Goal: Information Seeking & Learning: Learn about a topic

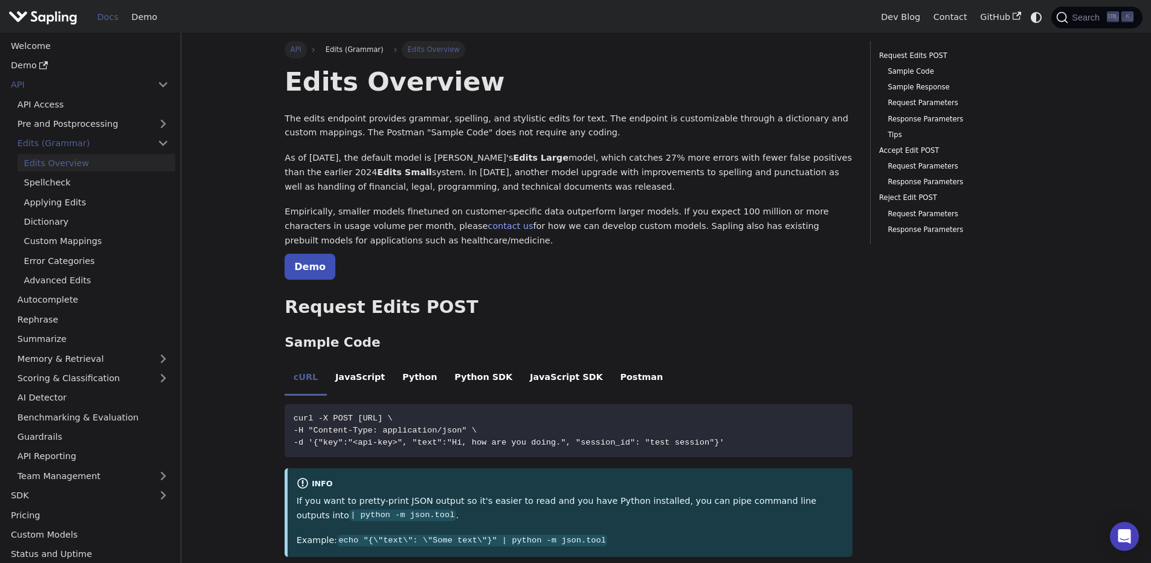
click at [304, 50] on link "API" at bounding box center [296, 49] width 22 height 17
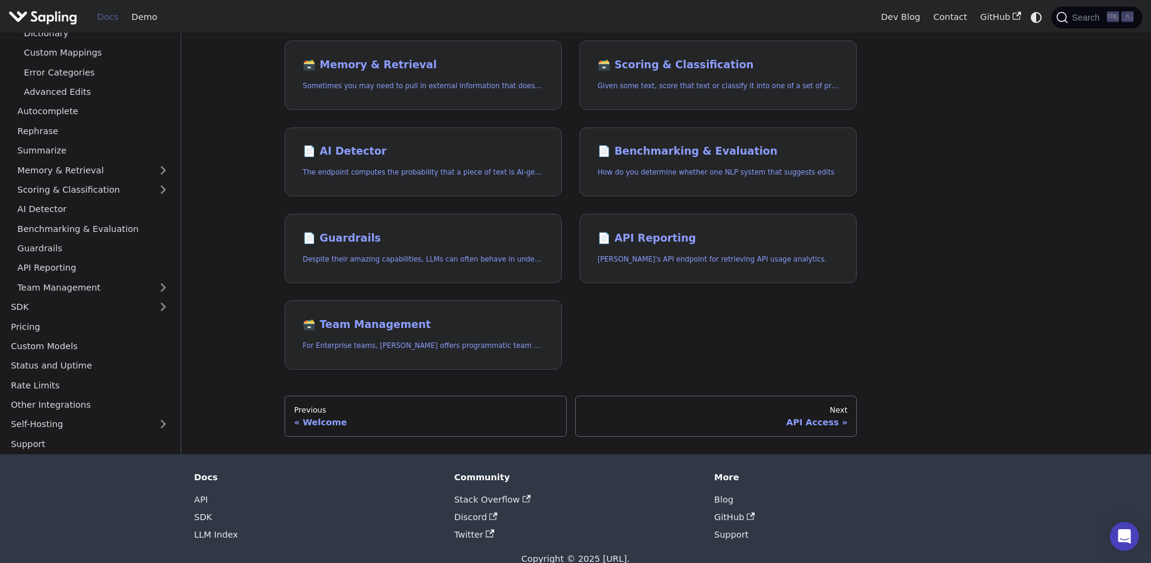
scroll to position [82, 0]
click at [97, 308] on link "SDK" at bounding box center [77, 305] width 147 height 18
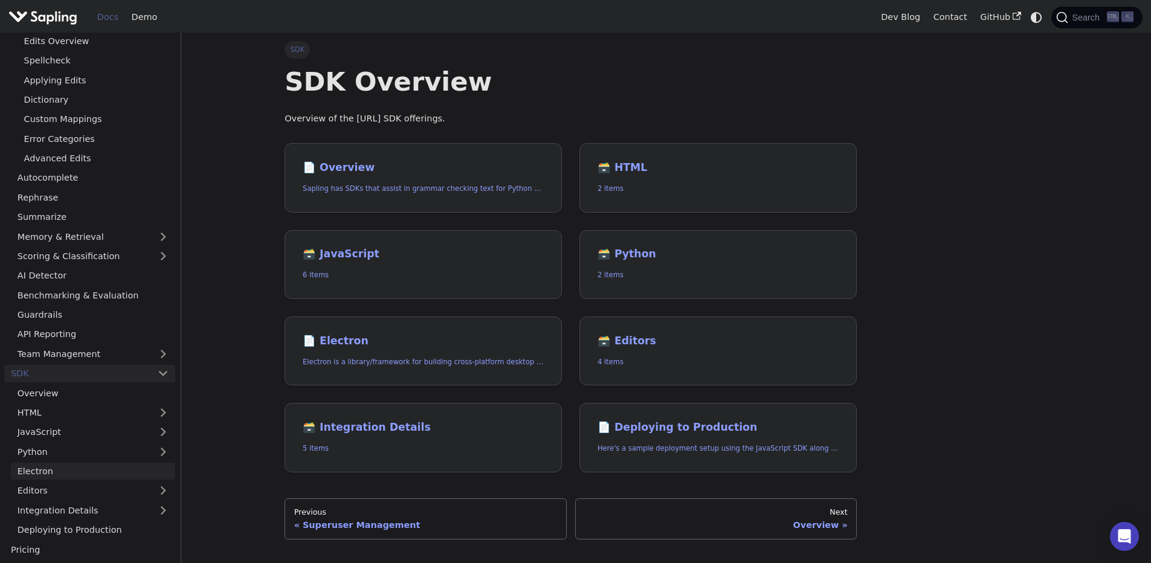
scroll to position [155, 0]
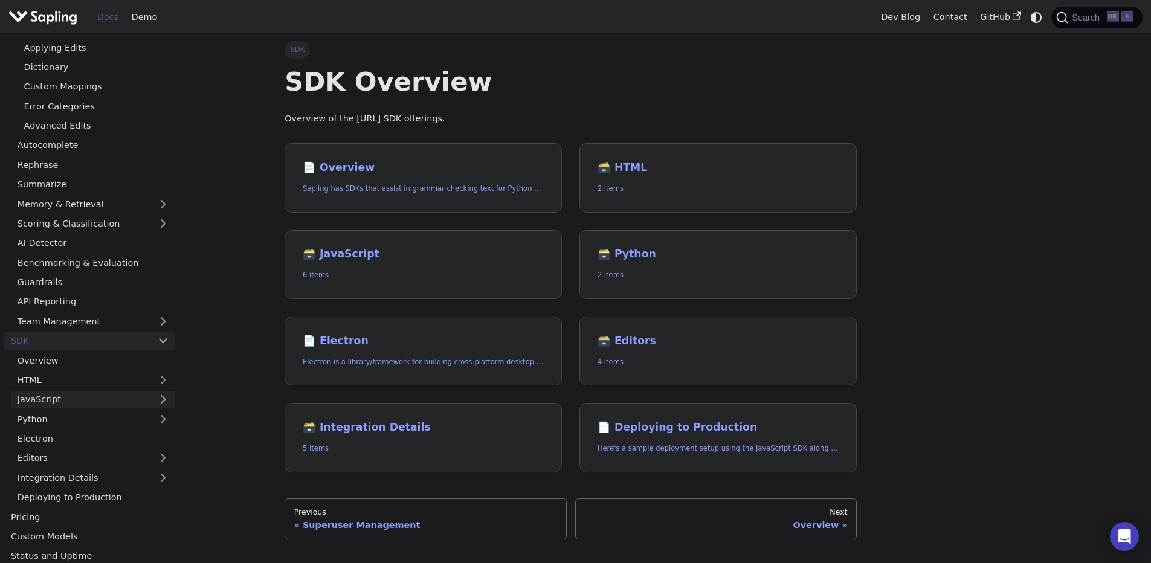
click at [62, 403] on link "JavaScript" at bounding box center [93, 400] width 164 height 18
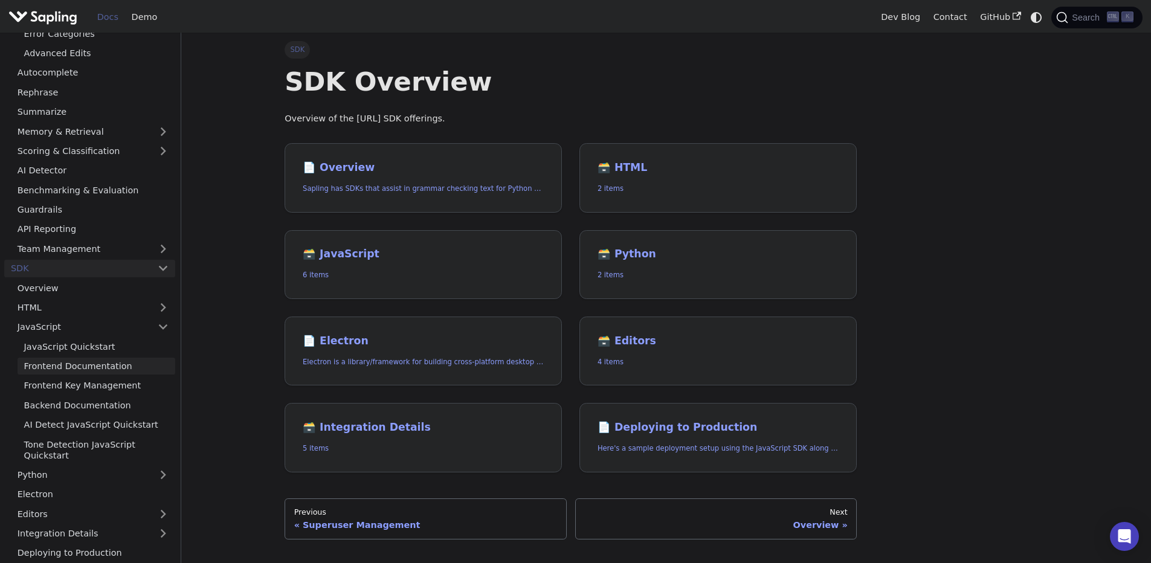
scroll to position [300, 0]
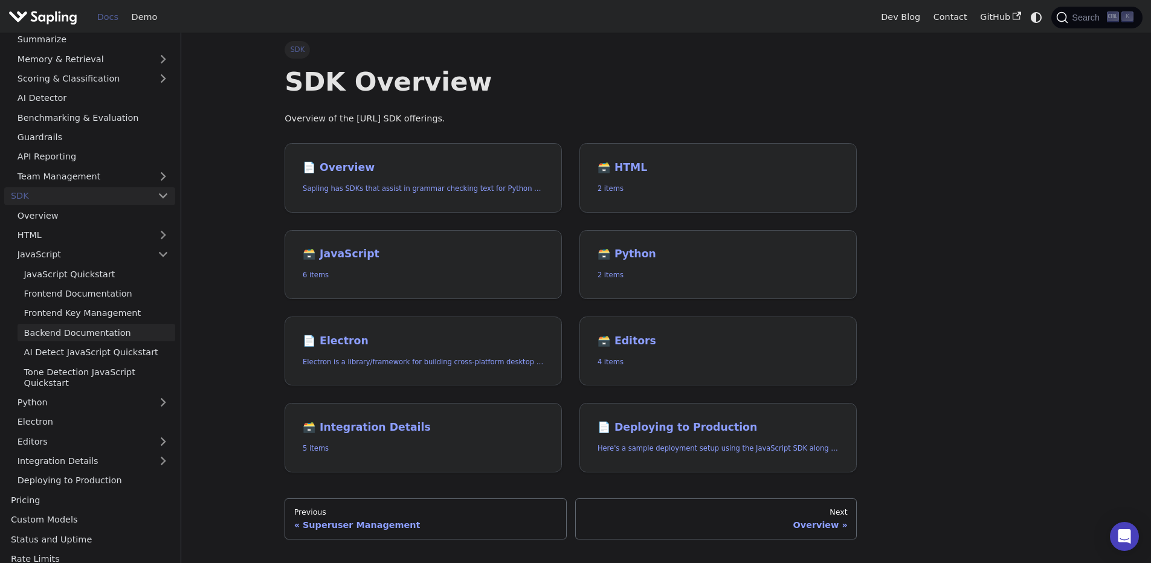
click at [98, 335] on link "Backend Documentation" at bounding box center [97, 333] width 158 height 18
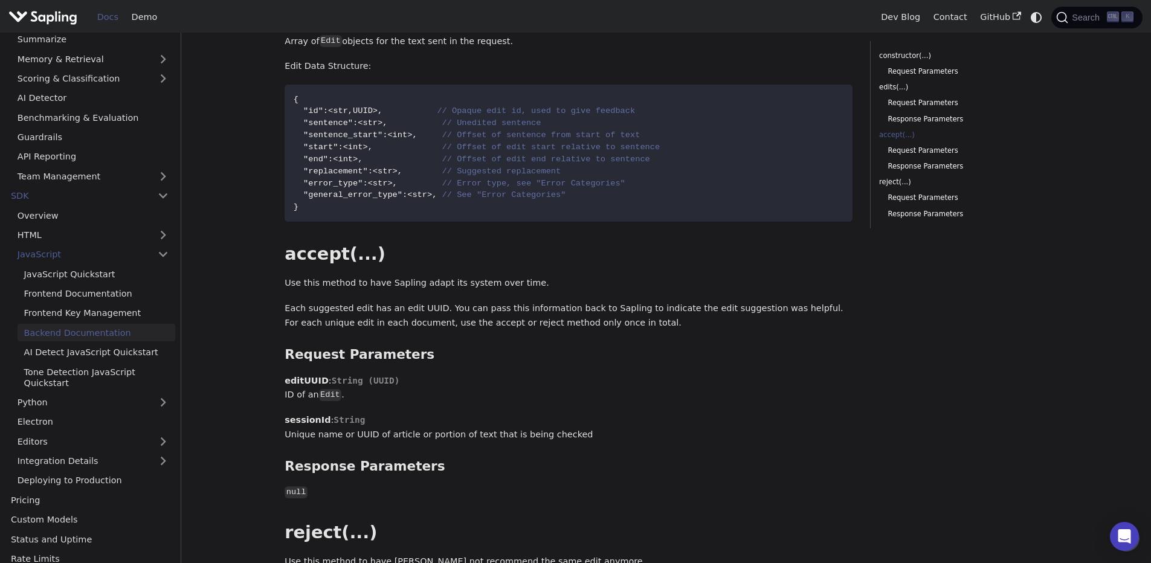
scroll to position [1160, 0]
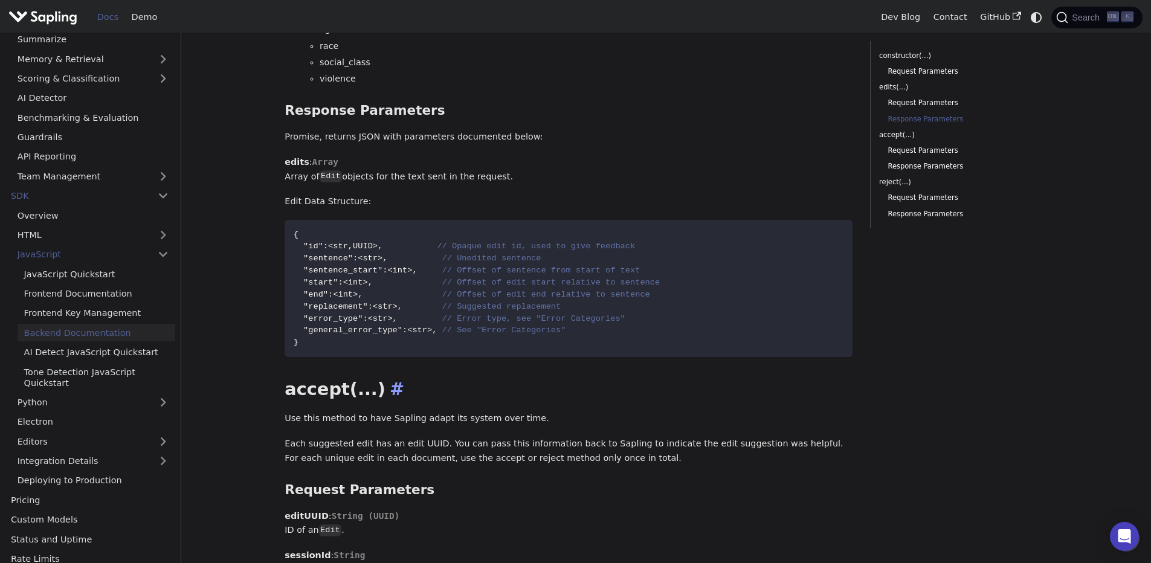
click at [348, 379] on h2 "accept(...) ​" at bounding box center [569, 390] width 568 height 22
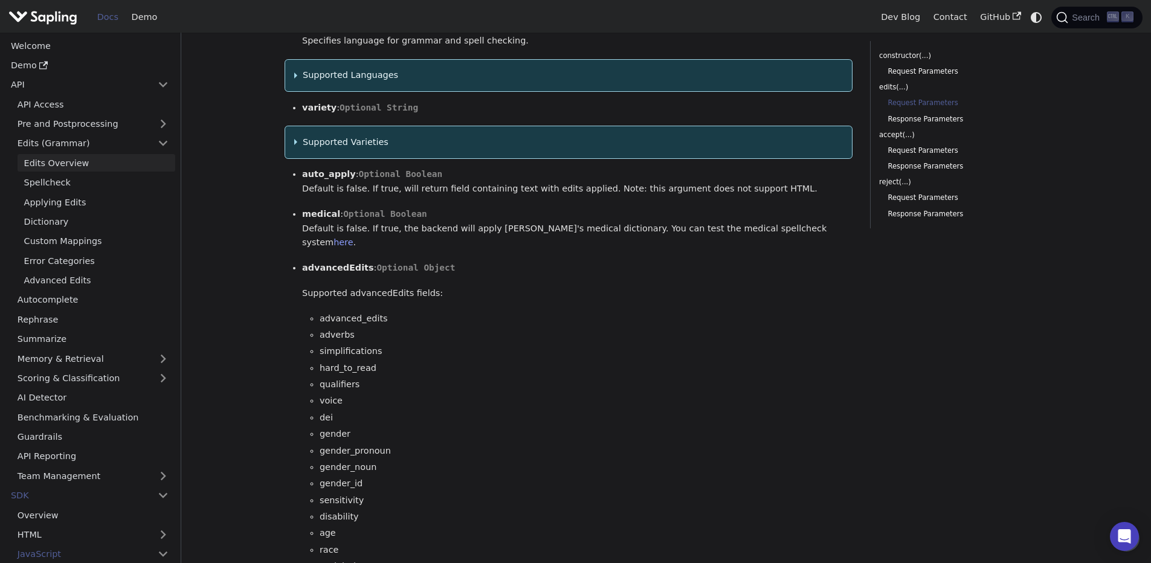
scroll to position [653, 0]
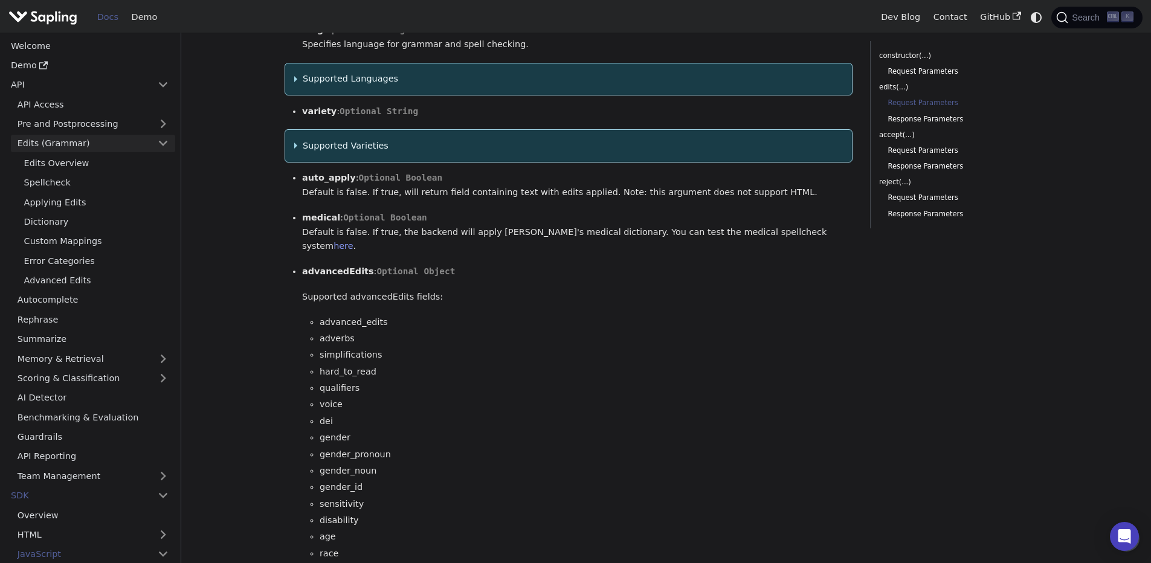
click at [72, 150] on link "Edits (Grammar)" at bounding box center [93, 144] width 164 height 18
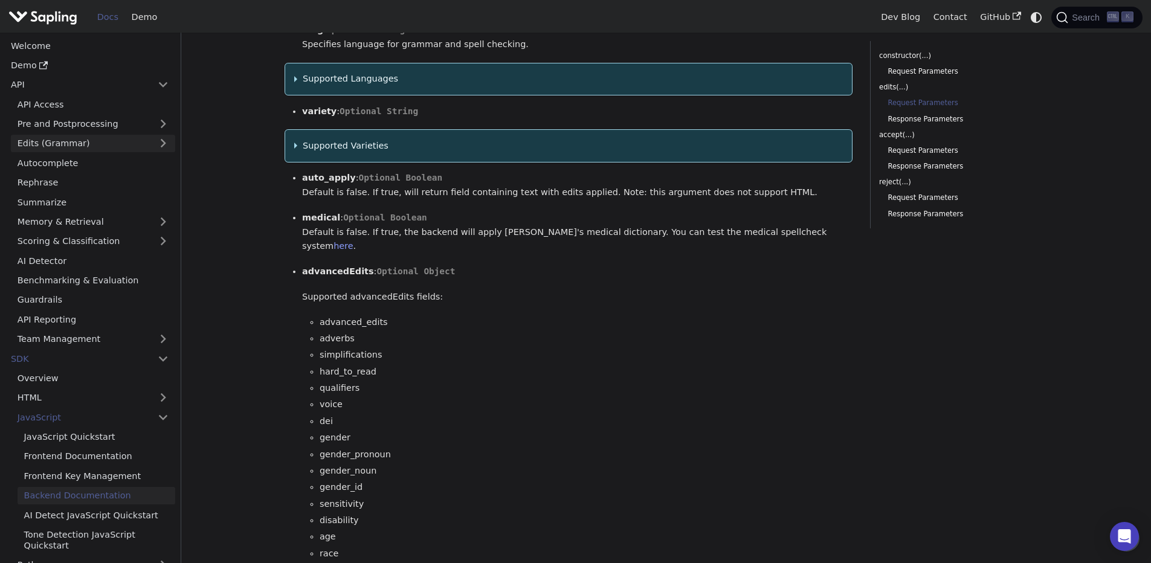
click at [72, 150] on link "Edits (Grammar)" at bounding box center [93, 144] width 164 height 18
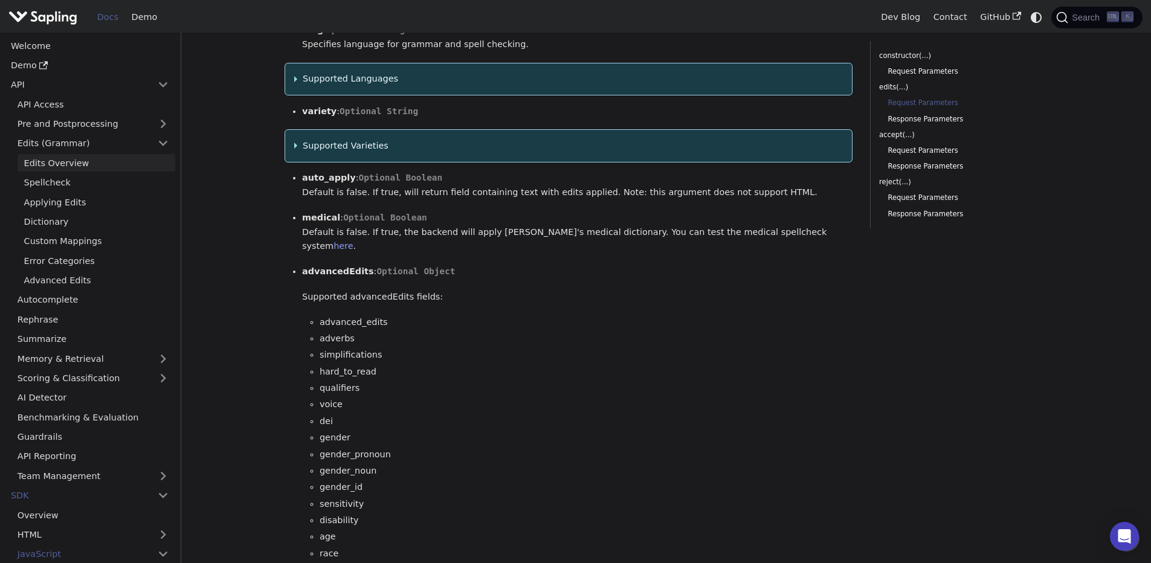
click at [72, 159] on link "Edits Overview" at bounding box center [97, 163] width 158 height 18
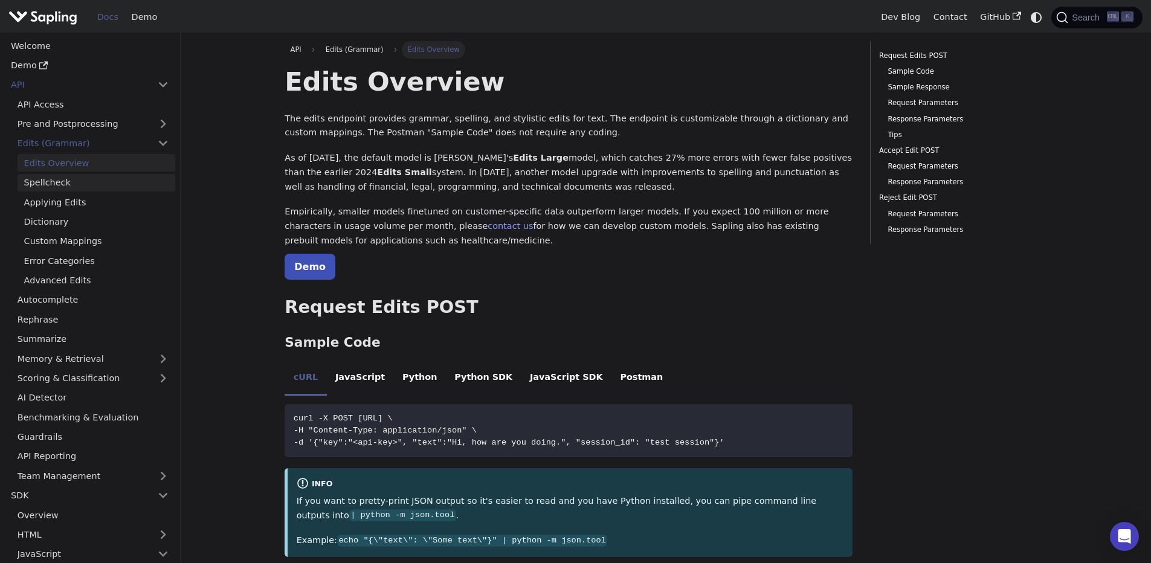
click at [74, 189] on link "Spellcheck" at bounding box center [97, 183] width 158 height 18
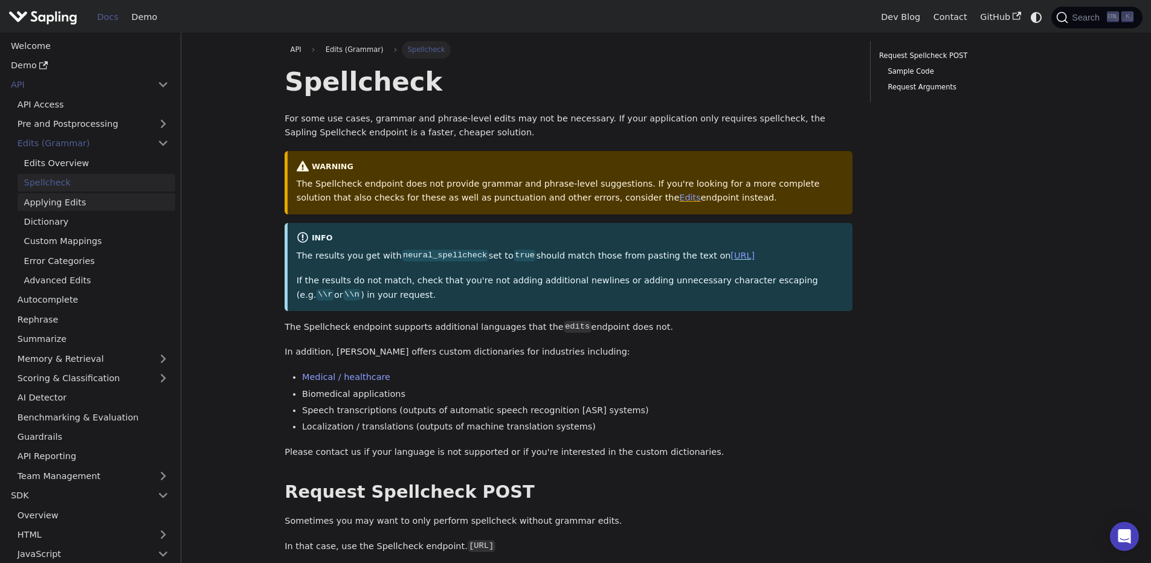
click at [69, 201] on link "Applying Edits" at bounding box center [97, 202] width 158 height 18
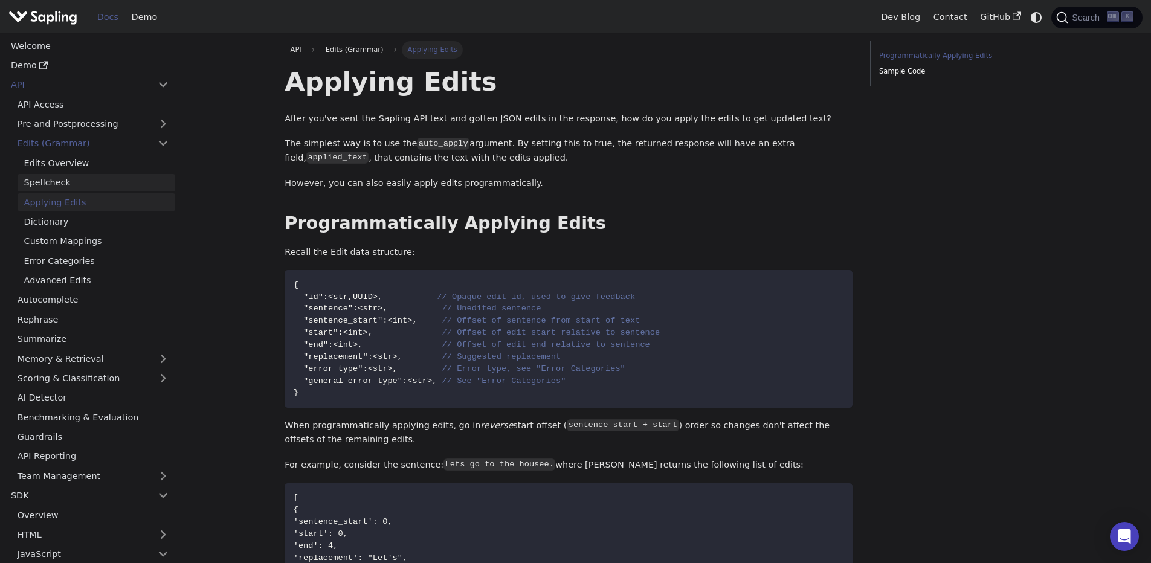
click at [71, 190] on link "Spellcheck" at bounding box center [97, 183] width 158 height 18
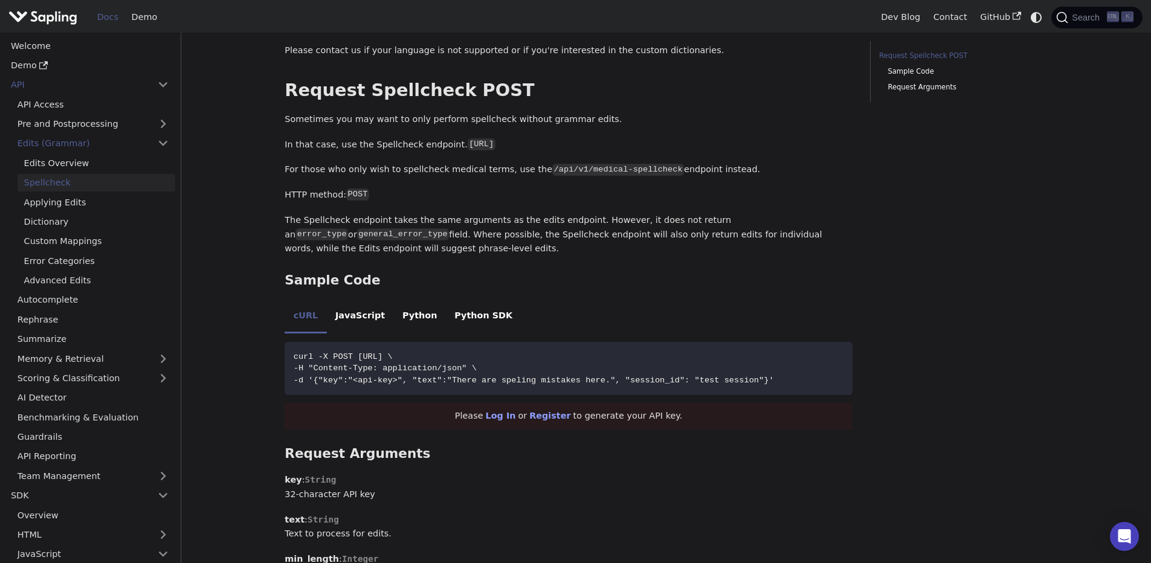
scroll to position [435, 0]
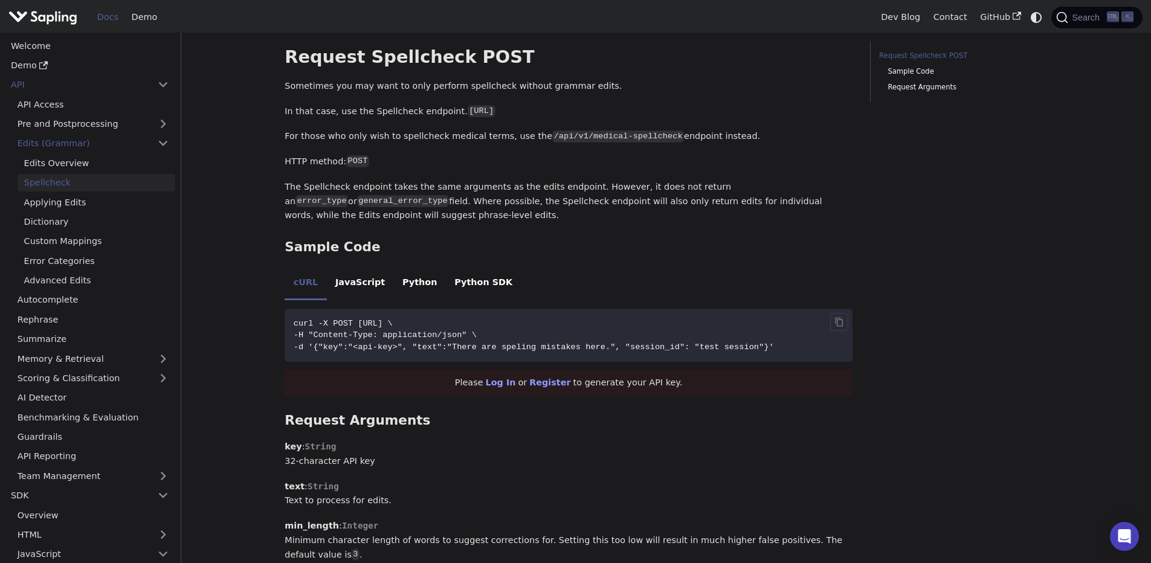
click at [393, 324] on span "curl -X POST [URL] \" at bounding box center [343, 323] width 99 height 9
click at [52, 154] on li "Edits (Grammar) Edits Overview Spellcheck Applying Edits Dictionary Custom Mapp…" at bounding box center [93, 212] width 164 height 154
click at [51, 162] on link "Edits Overview" at bounding box center [97, 163] width 158 height 18
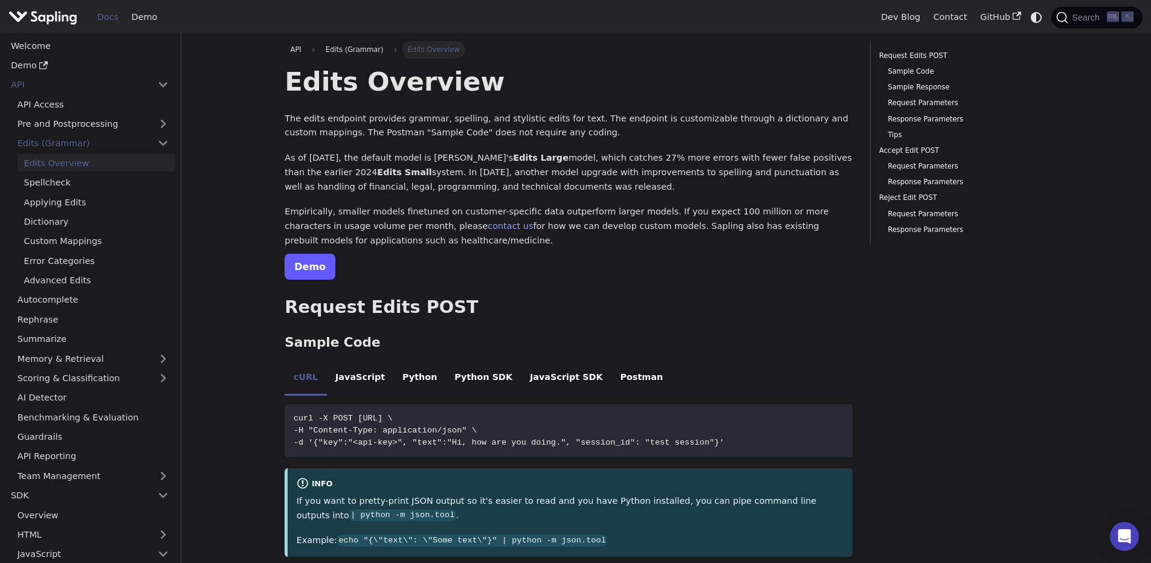
click at [309, 271] on link "Demo" at bounding box center [310, 267] width 51 height 26
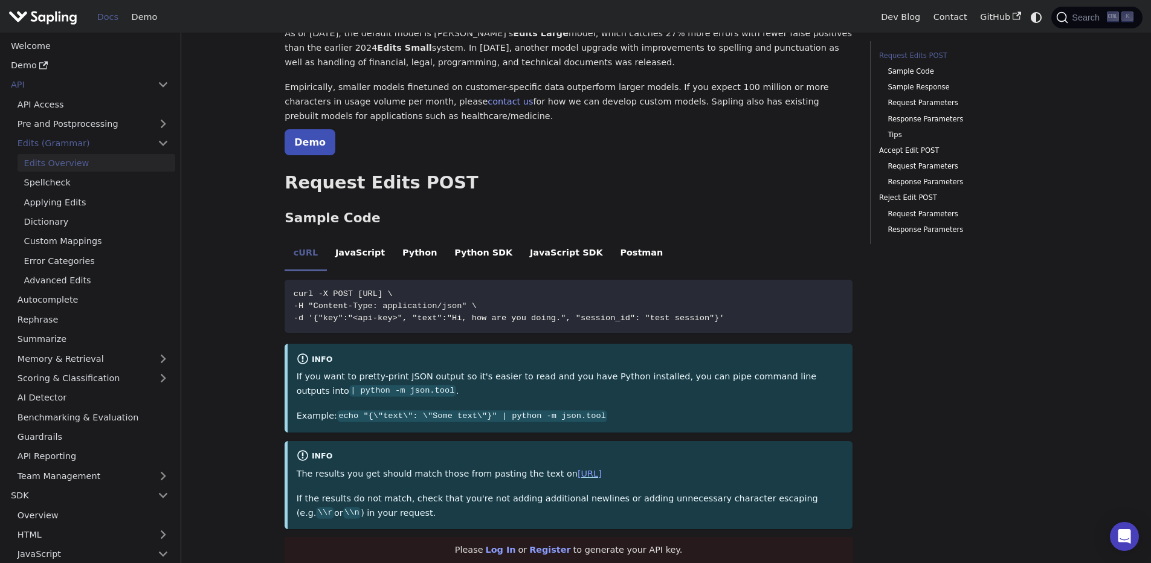
scroll to position [145, 0]
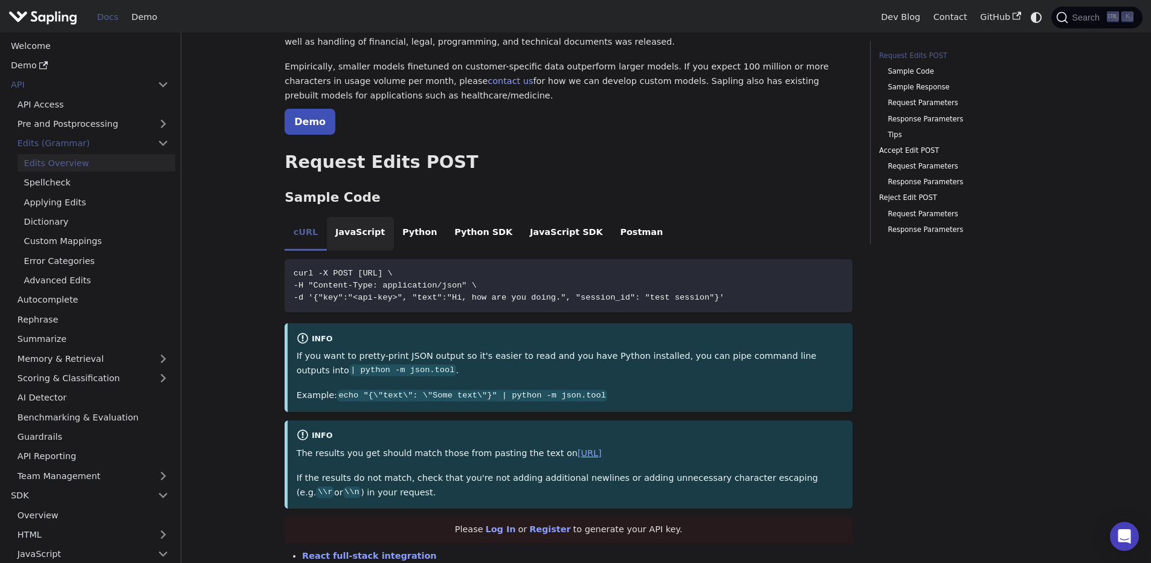
click at [343, 242] on li "JavaScript" at bounding box center [360, 234] width 67 height 34
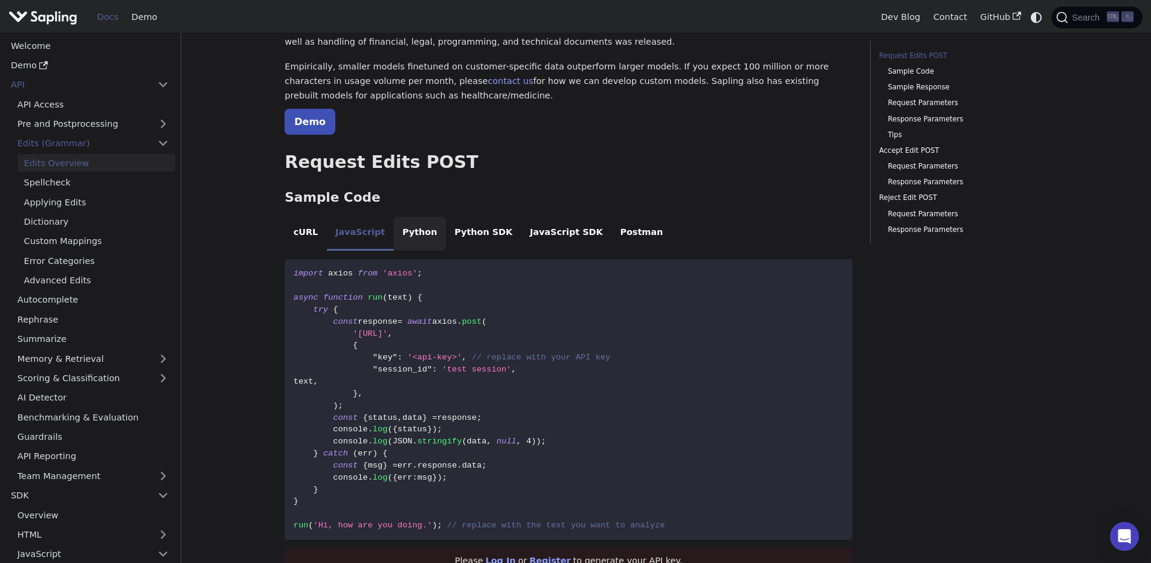
click at [414, 243] on li "Python" at bounding box center [420, 234] width 52 height 34
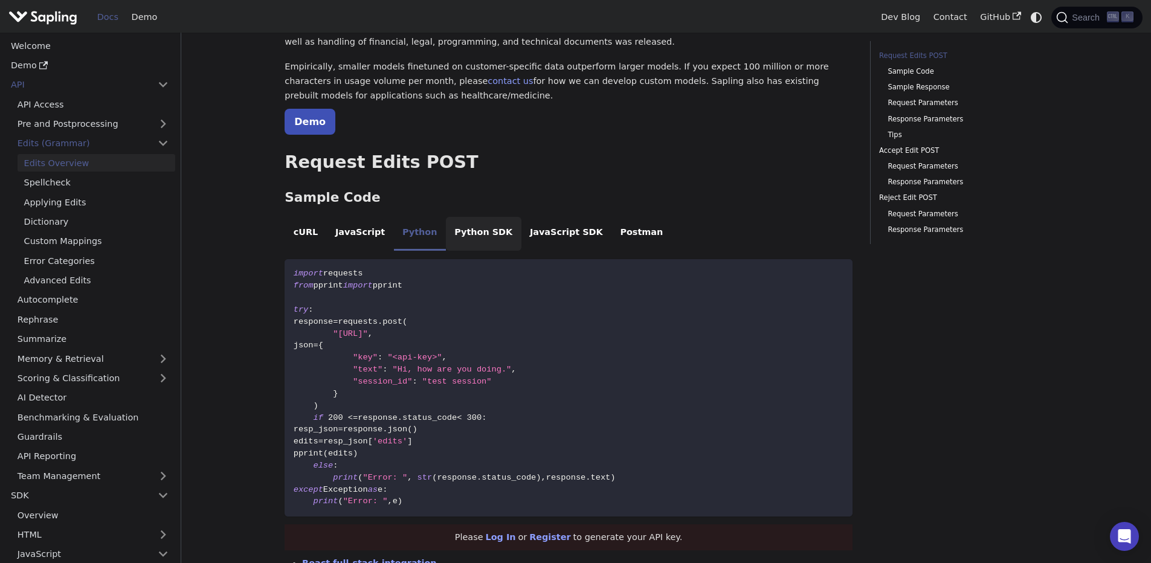
click at [471, 232] on li "Python SDK" at bounding box center [484, 234] width 76 height 34
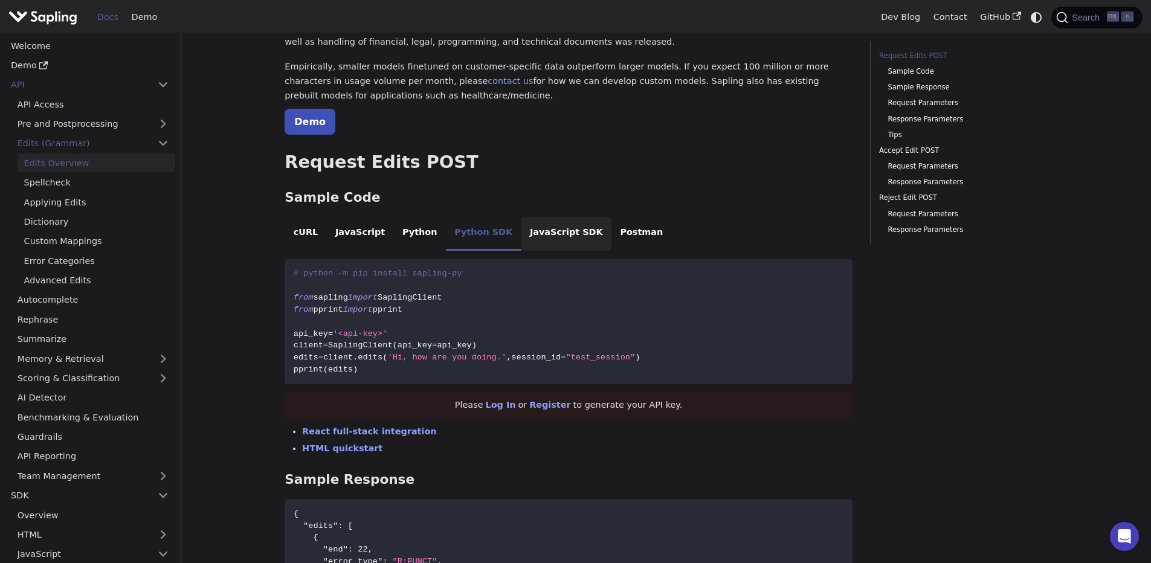
click at [522, 224] on li "JavaScript SDK" at bounding box center [567, 234] width 91 height 34
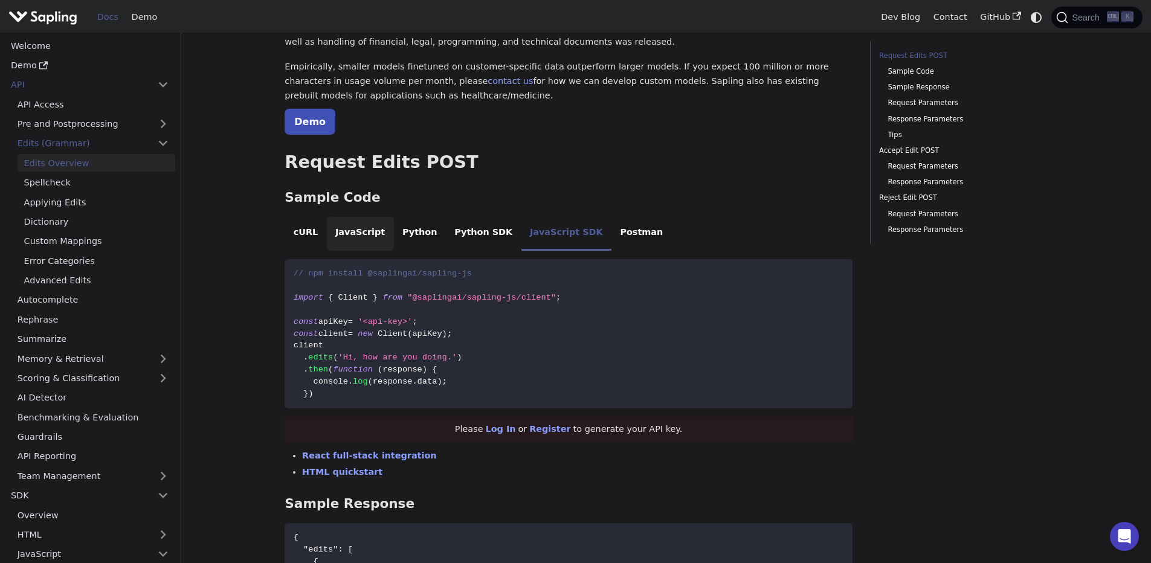
click at [337, 238] on li "JavaScript" at bounding box center [360, 234] width 67 height 34
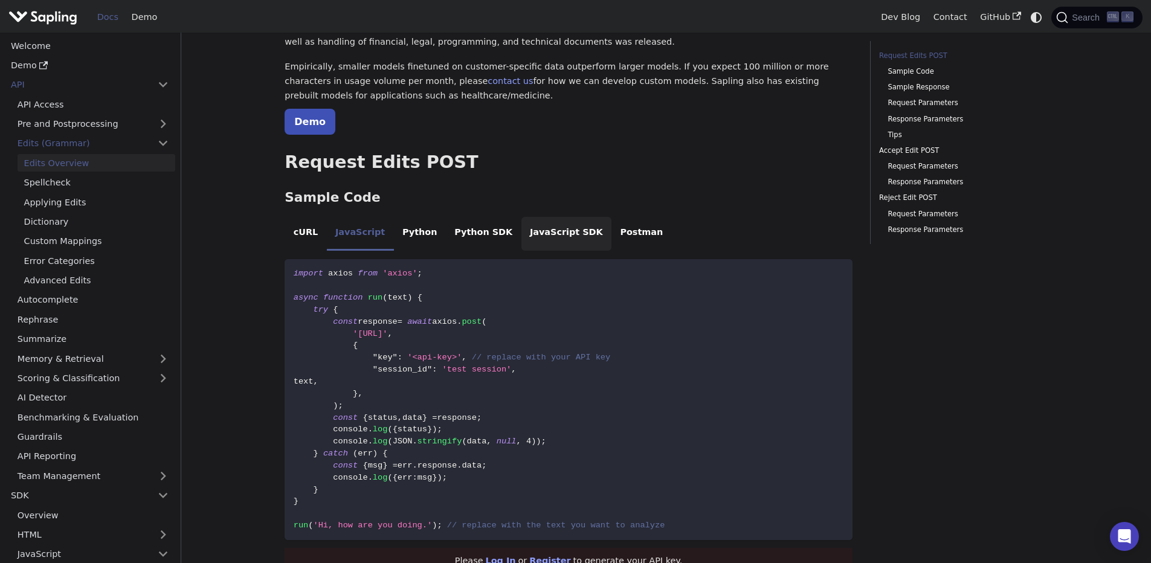
click at [555, 239] on li "JavaScript SDK" at bounding box center [567, 234] width 91 height 34
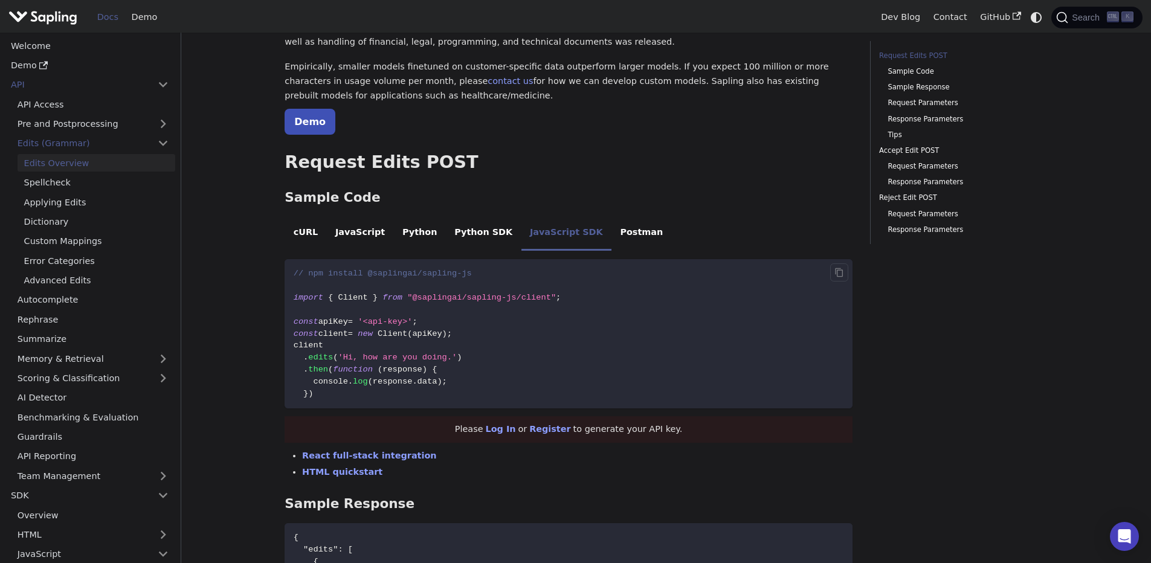
click at [439, 330] on span "apiKey" at bounding box center [427, 333] width 30 height 9
click at [457, 393] on code "// npm install @saplingai/sapling-js import { Client } from "@saplingai/sapling…" at bounding box center [569, 333] width 568 height 149
drag, startPoint x: 457, startPoint y: 389, endPoint x: 308, endPoint y: 342, distance: 156.5
click at [298, 349] on code "// npm install @saplingai/sapling-js import { Client } from "@saplingai/sapling…" at bounding box center [569, 333] width 568 height 149
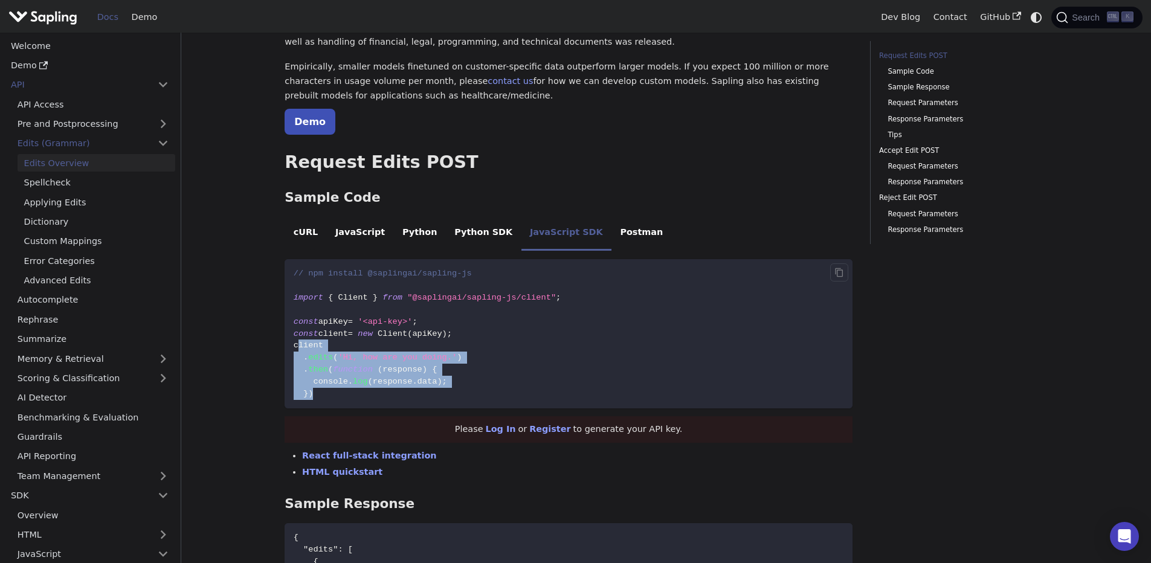
click at [496, 342] on code "// npm install @saplingai/sapling-js import { Client } from "@saplingai/sapling…" at bounding box center [569, 333] width 568 height 149
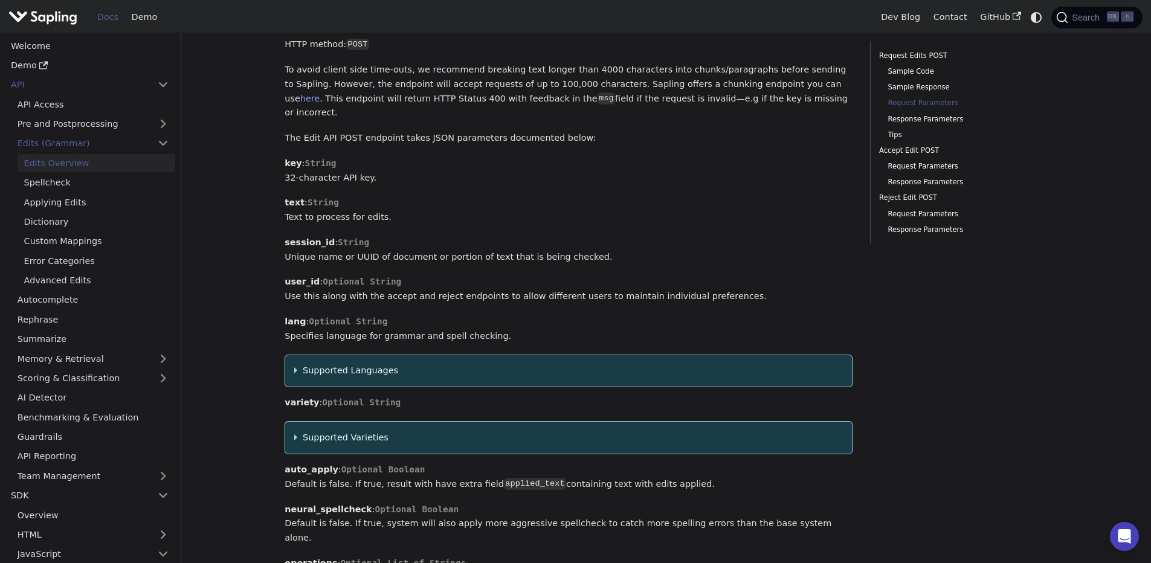
scroll to position [943, 0]
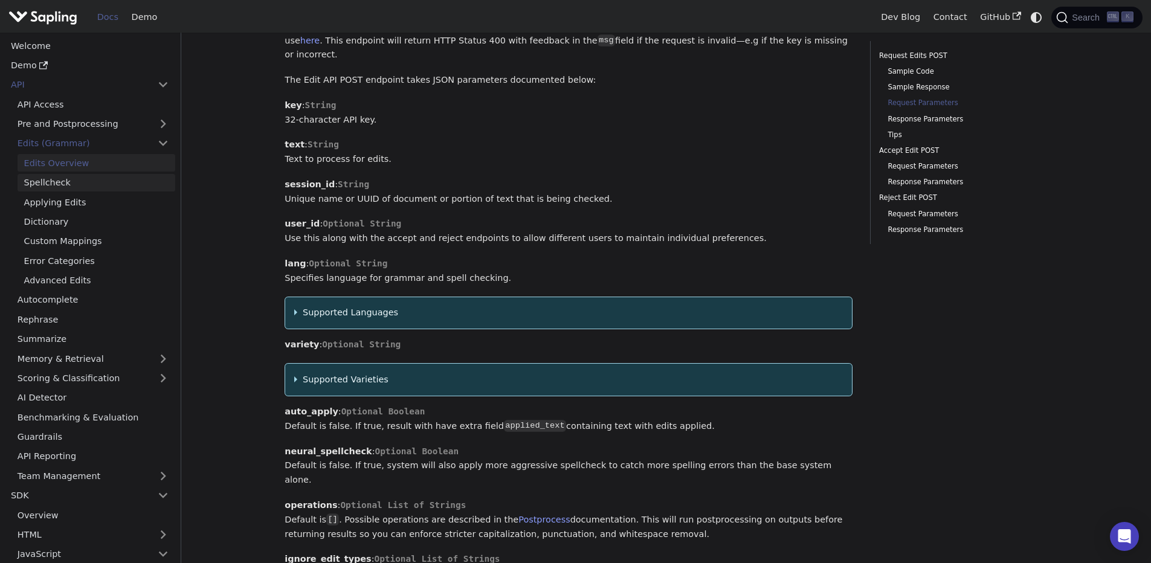
click at [75, 190] on link "Spellcheck" at bounding box center [97, 183] width 158 height 18
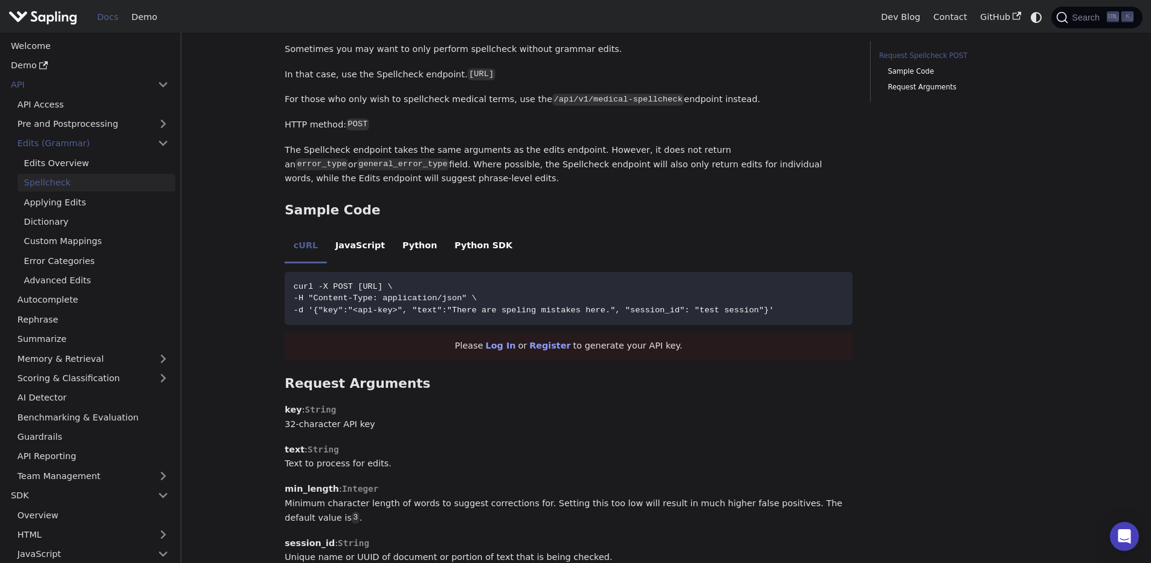
scroll to position [508, 0]
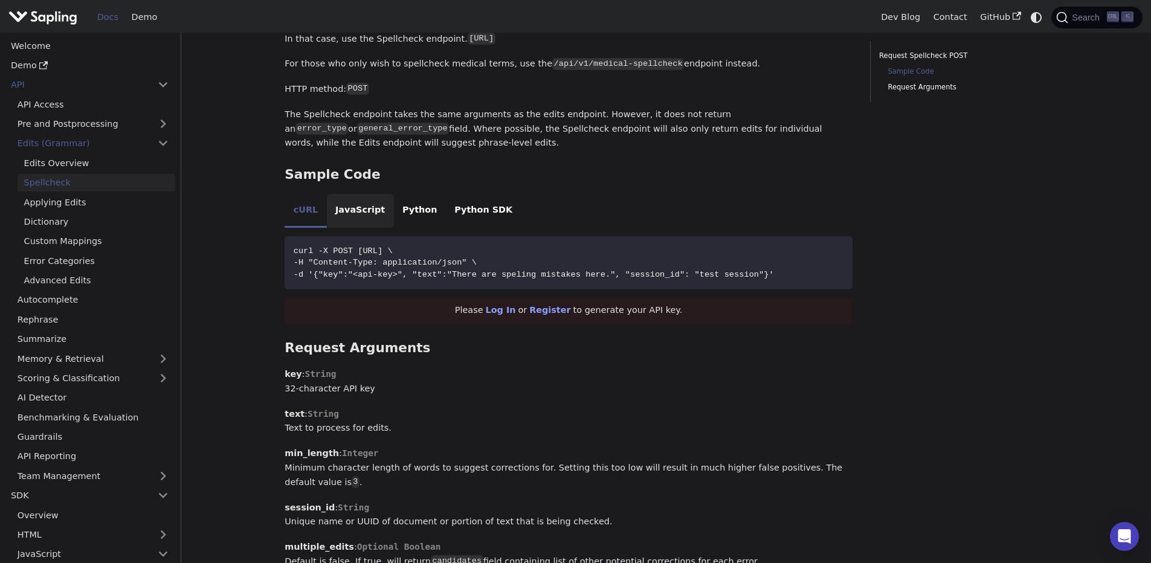
click at [377, 213] on li "JavaScript" at bounding box center [360, 211] width 67 height 34
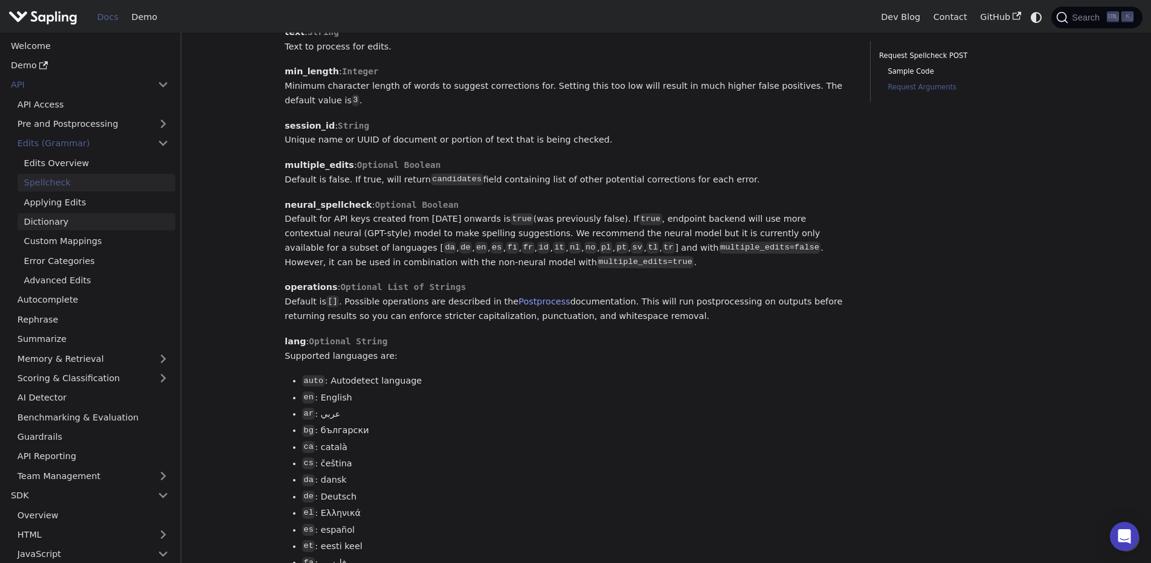
scroll to position [943, 0]
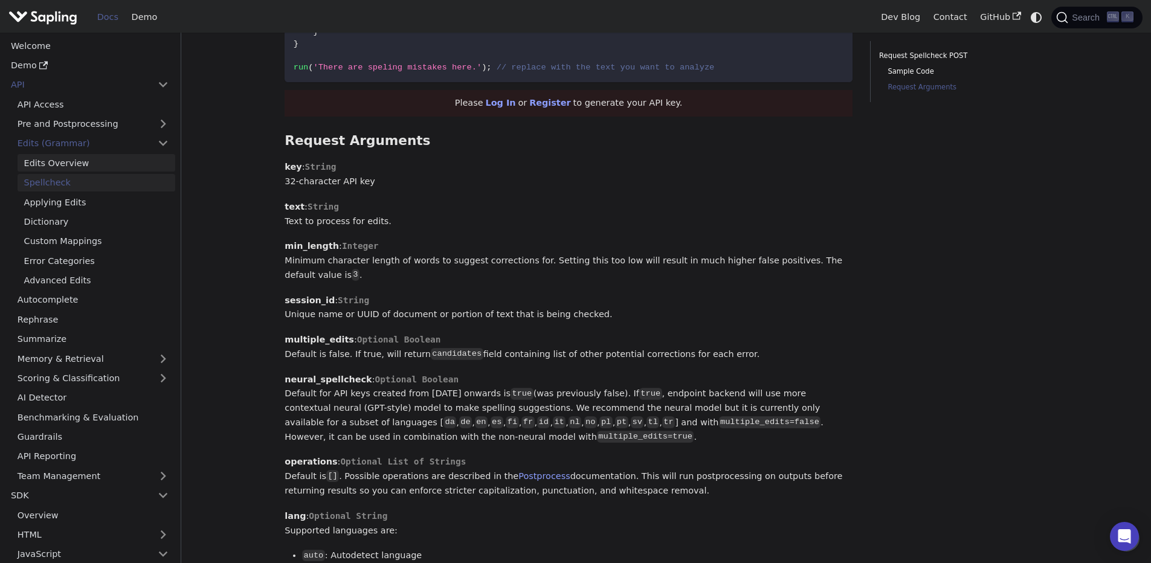
click at [72, 161] on link "Edits Overview" at bounding box center [97, 163] width 158 height 18
